Goal: Check status: Check status

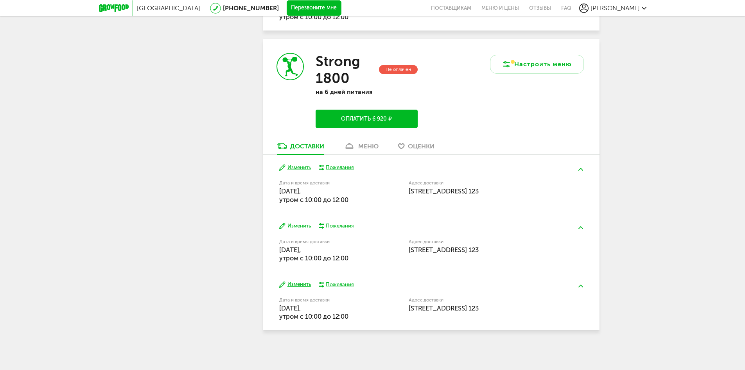
click at [354, 146] on icon at bounding box center [349, 146] width 11 height 7
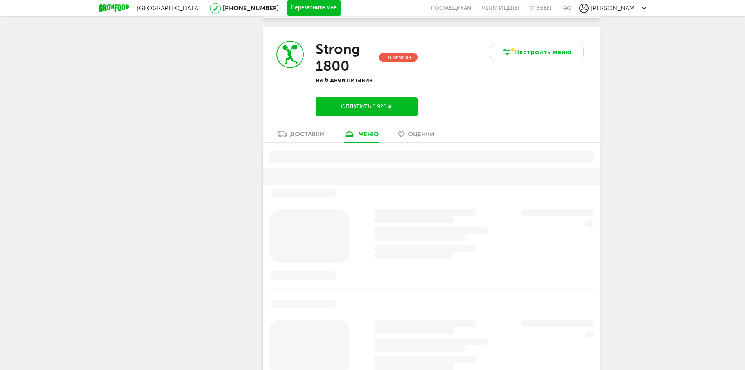
scroll to position [1448, 0]
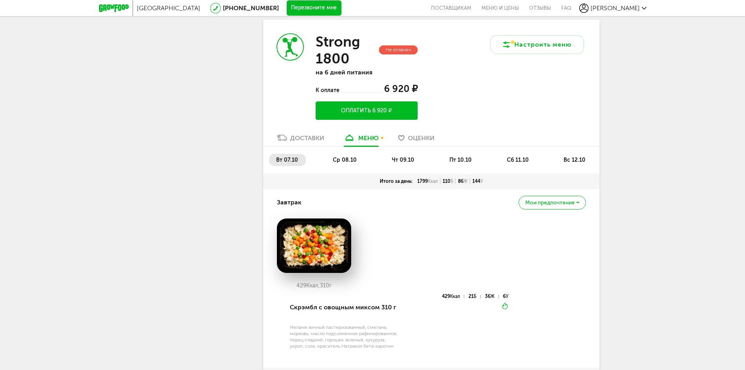
click at [300, 134] on div "Доставки" at bounding box center [307, 137] width 34 height 7
